Goal: Task Accomplishment & Management: Manage account settings

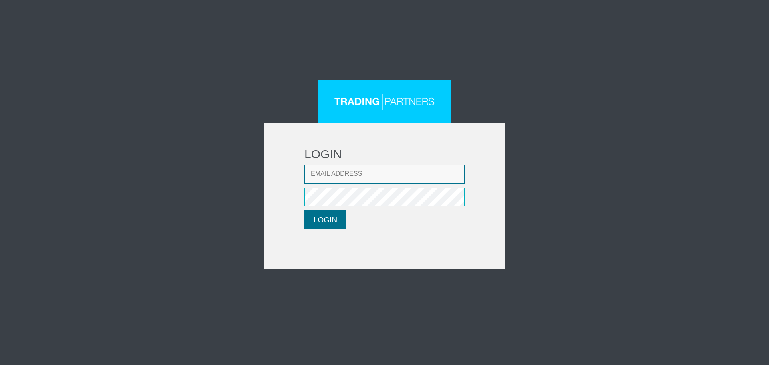
type input "CRousou@fxcess.com"
drag, startPoint x: 329, startPoint y: 225, endPoint x: 307, endPoint y: 228, distance: 22.2
click at [329, 225] on button "LOGIN" at bounding box center [325, 219] width 42 height 19
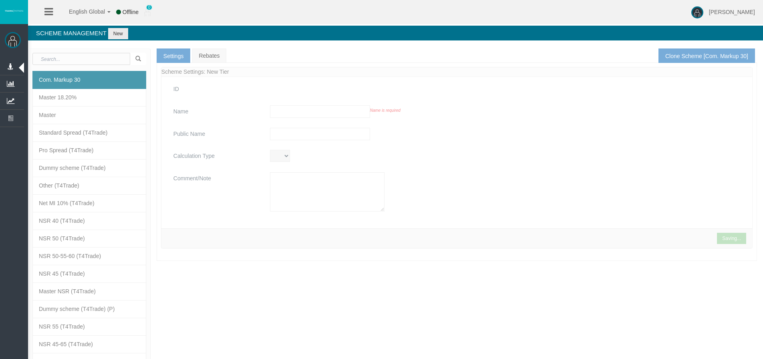
type input "Com. Markup 30"
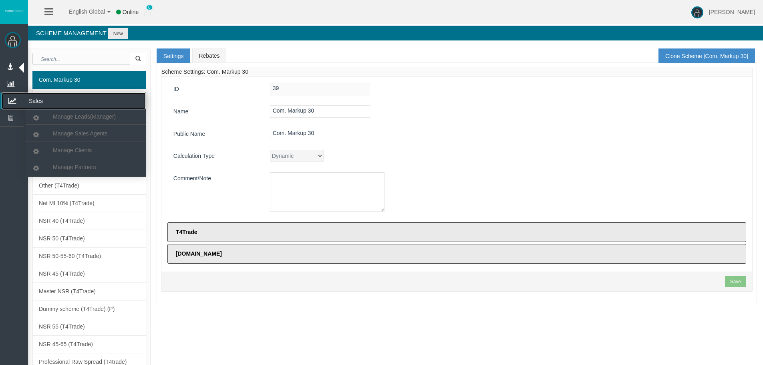
click at [9, 103] on icon at bounding box center [12, 101] width 21 height 17
click at [70, 163] on link "Manage Partners" at bounding box center [86, 167] width 120 height 14
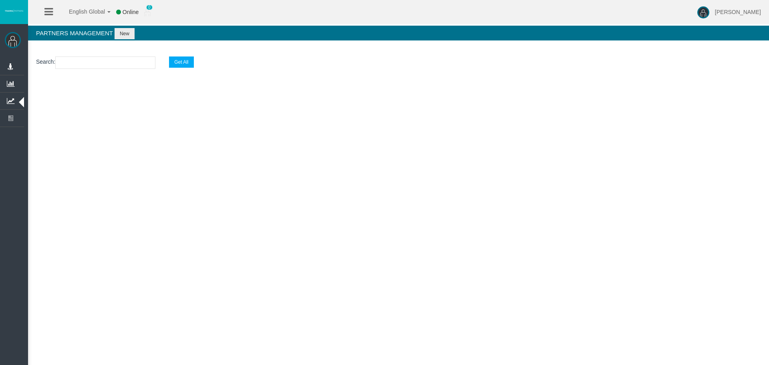
click at [80, 63] on input "text" at bounding box center [105, 62] width 100 height 12
paste input "IBly2ik"
type input "IBly2ik"
select select "25"
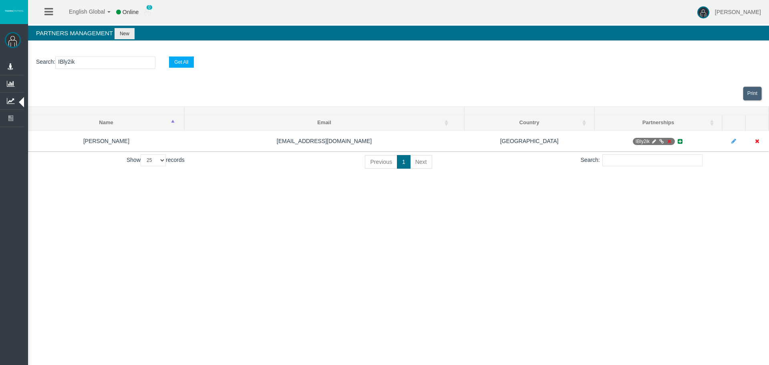
type input "IBly2ik"
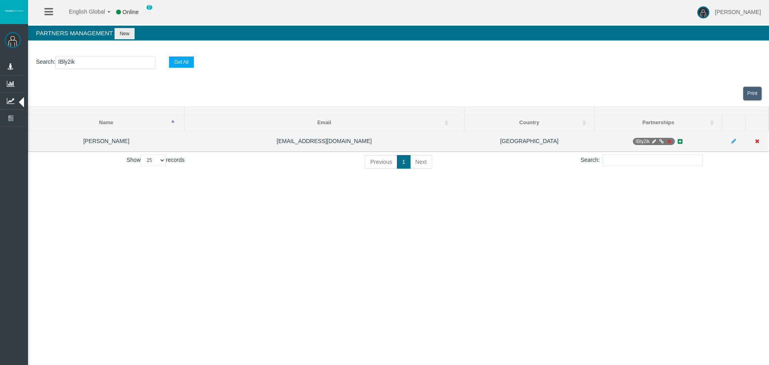
click at [654, 141] on icon at bounding box center [654, 141] width 6 height 5
select select "0"
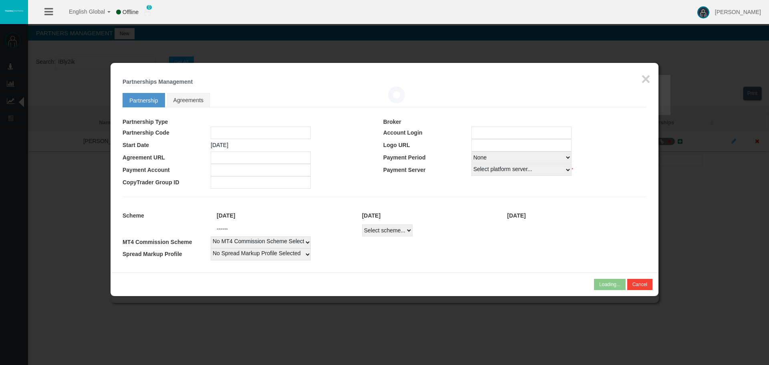
type input "IBly2ik"
type input "19254769"
select select
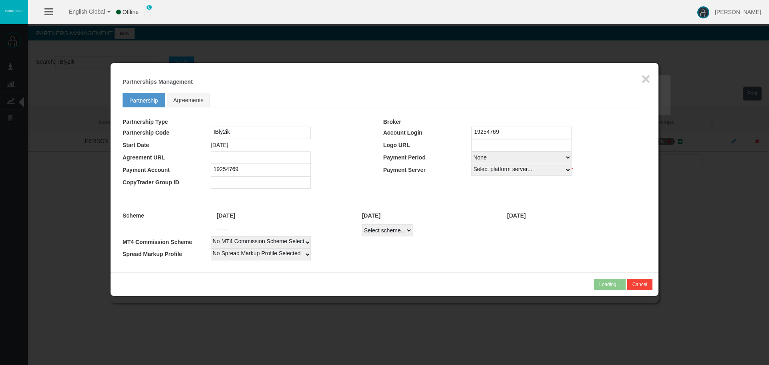
select select
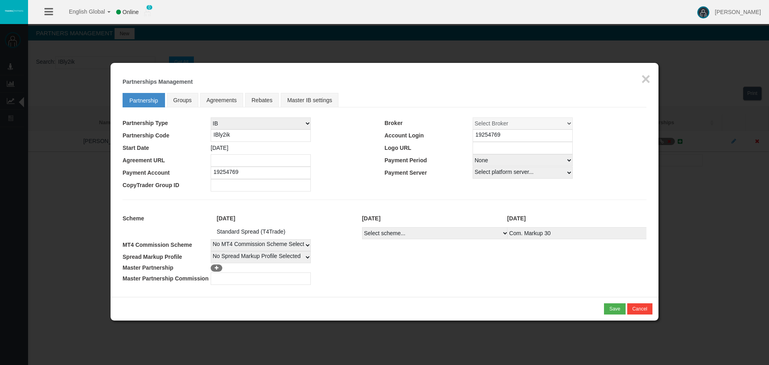
click at [485, 161] on select "Select Payment Period... None Daily Weekly Mid-Month Monthly" at bounding box center [523, 160] width 100 height 12
select select "1"
click at [473, 154] on select "Select Payment Period... None Daily Weekly Mid-Month Monthly" at bounding box center [523, 160] width 100 height 12
click at [607, 312] on button "Save" at bounding box center [614, 308] width 21 height 11
click at [608, 308] on div "Confirm" at bounding box center [611, 308] width 17 height 7
